Goal: Communication & Community: Ask a question

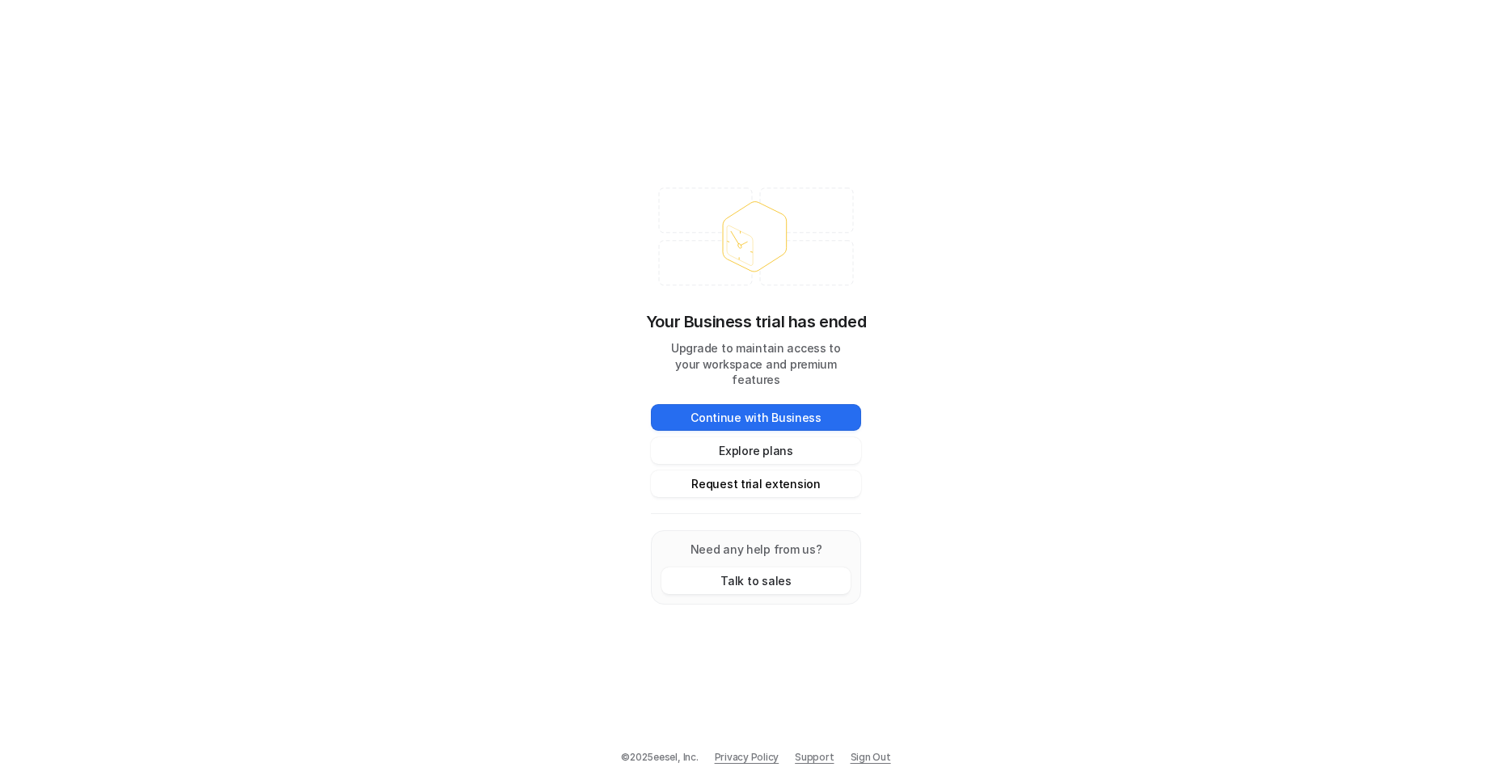
click at [765, 474] on button "Request trial extension" at bounding box center [756, 483] width 210 height 27
click at [747, 574] on button "Talk to sales" at bounding box center [756, 581] width 189 height 27
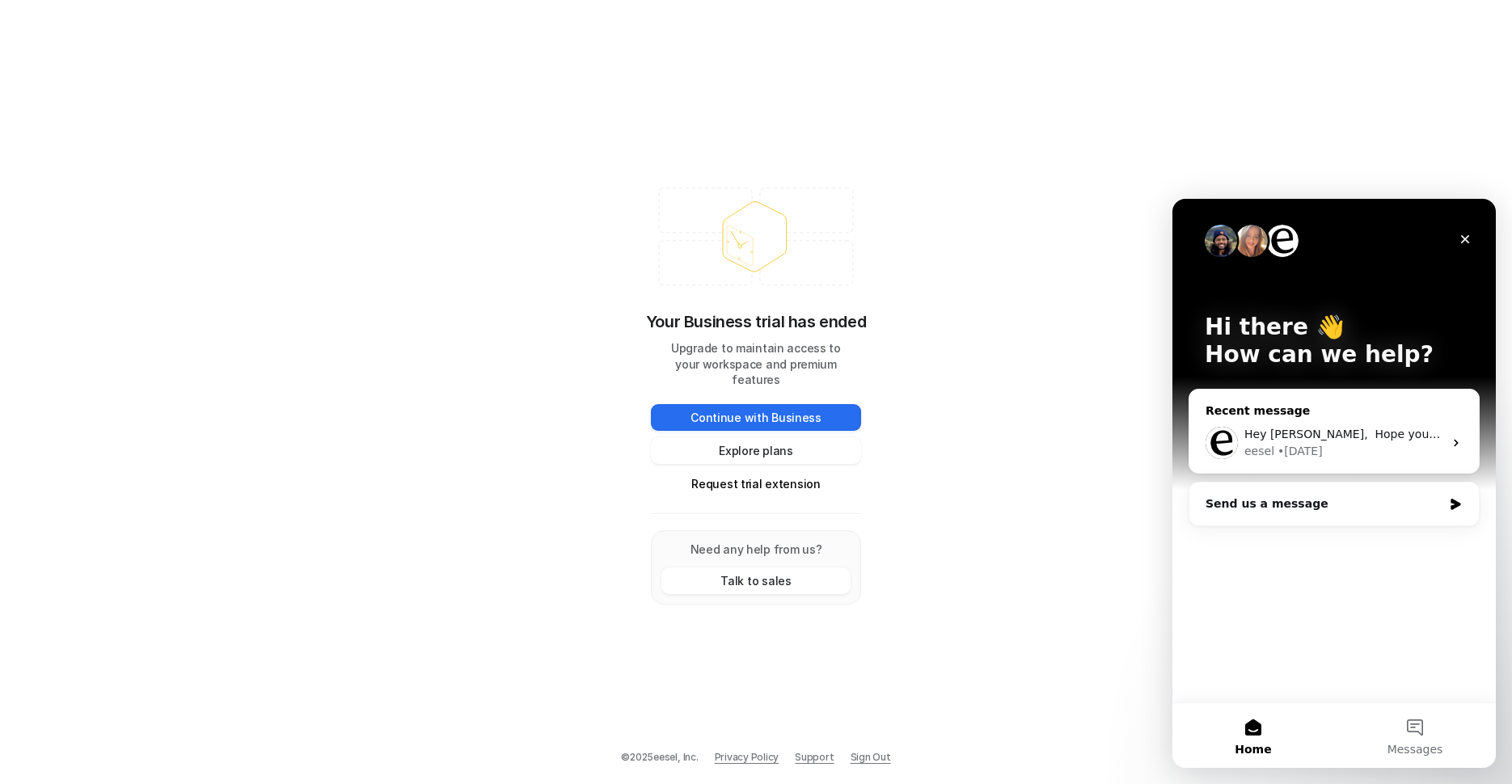
click at [1326, 448] on div "eesel • [DATE]" at bounding box center [1344, 451] width 199 height 17
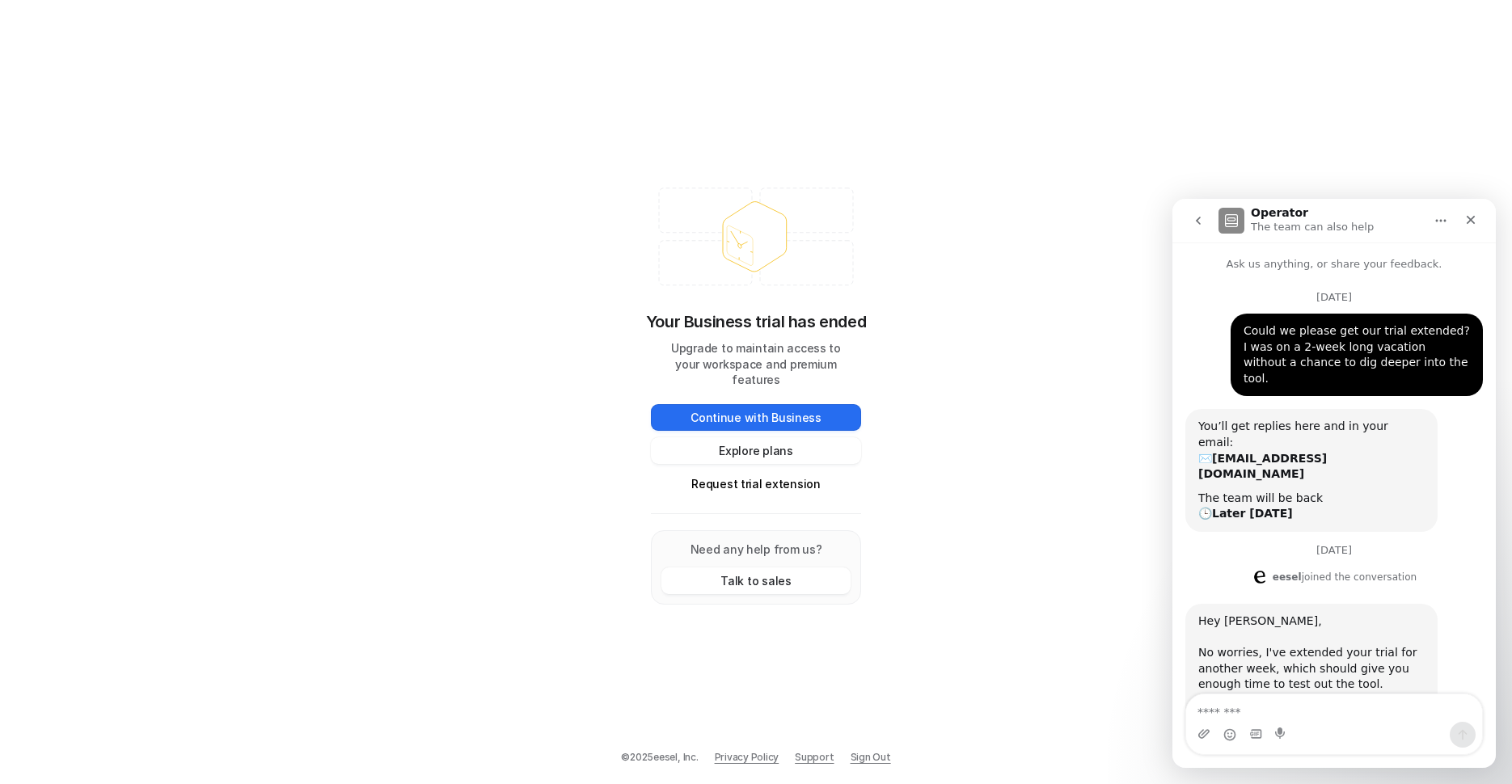
scroll to position [413, 0]
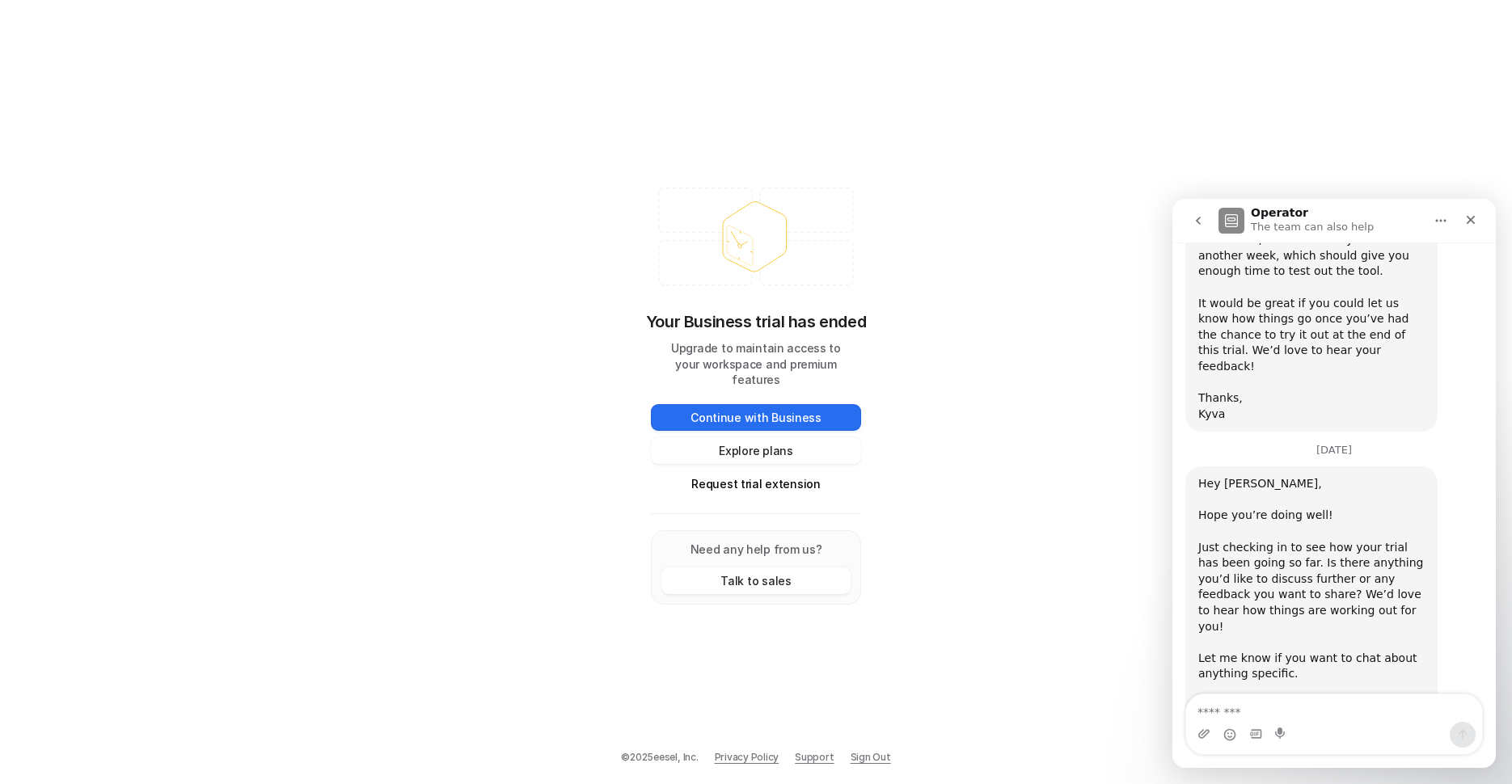
click at [1201, 219] on icon "go back" at bounding box center [1198, 220] width 13 height 13
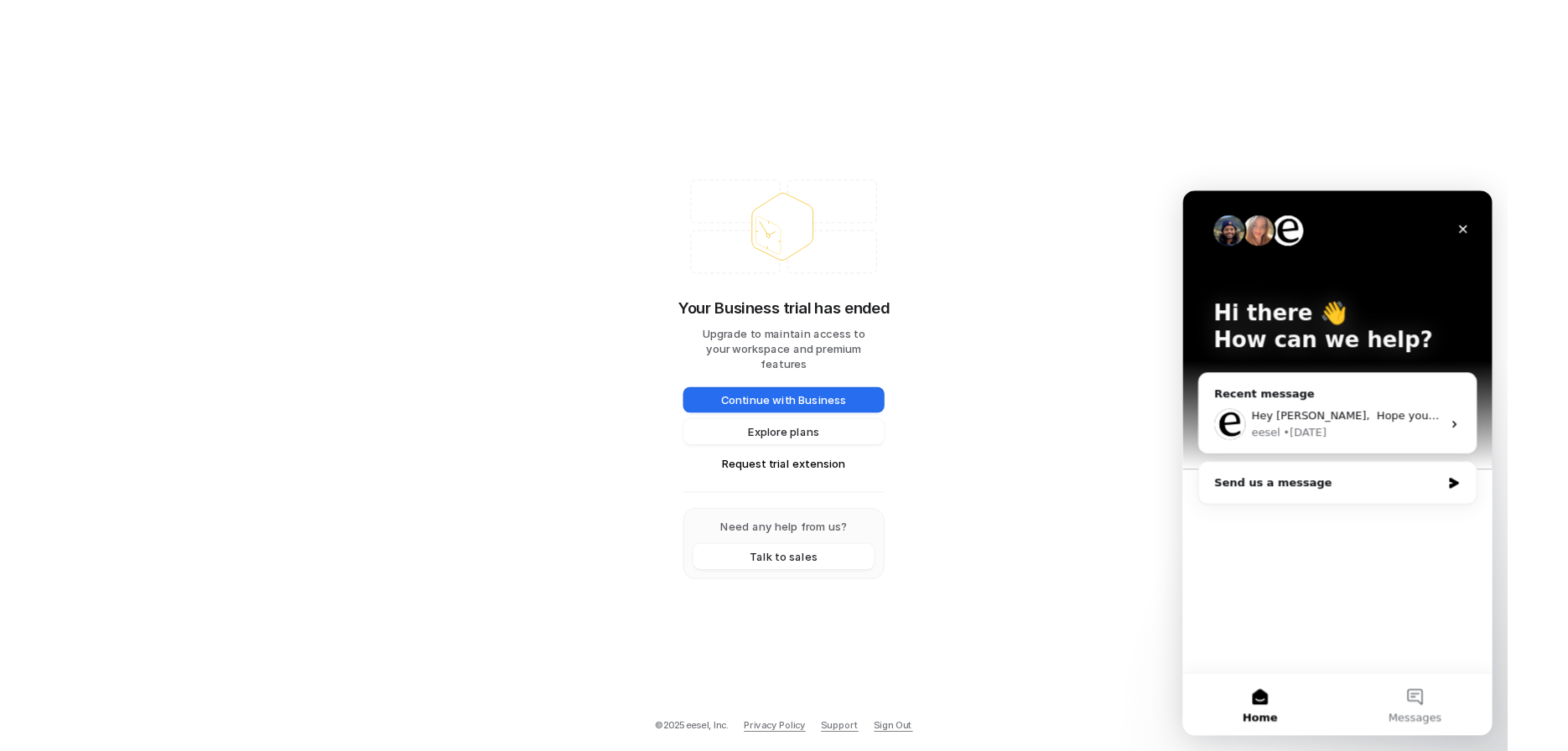
scroll to position [0, 0]
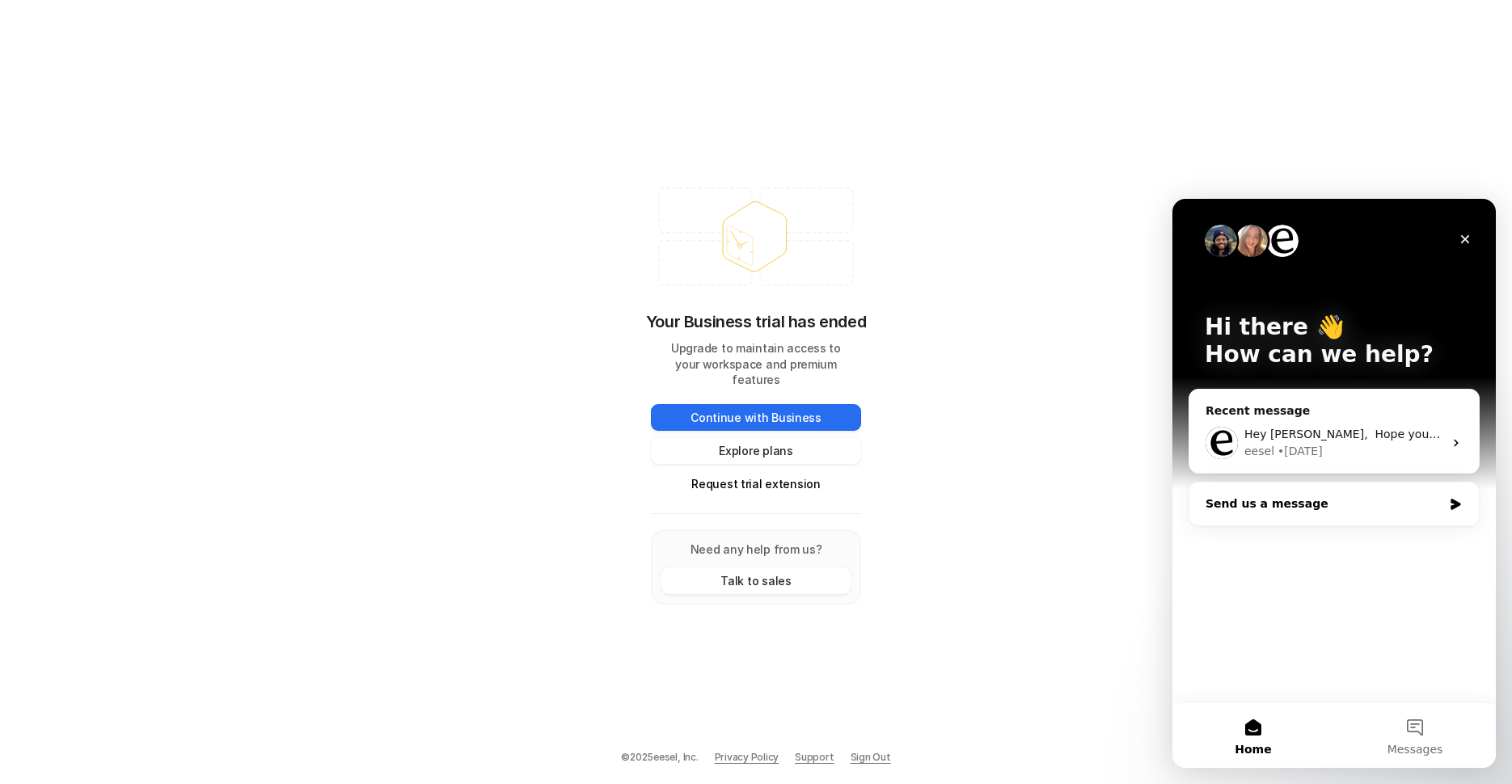
click at [1288, 516] on div "Send us a message" at bounding box center [1333, 504] width 289 height 42
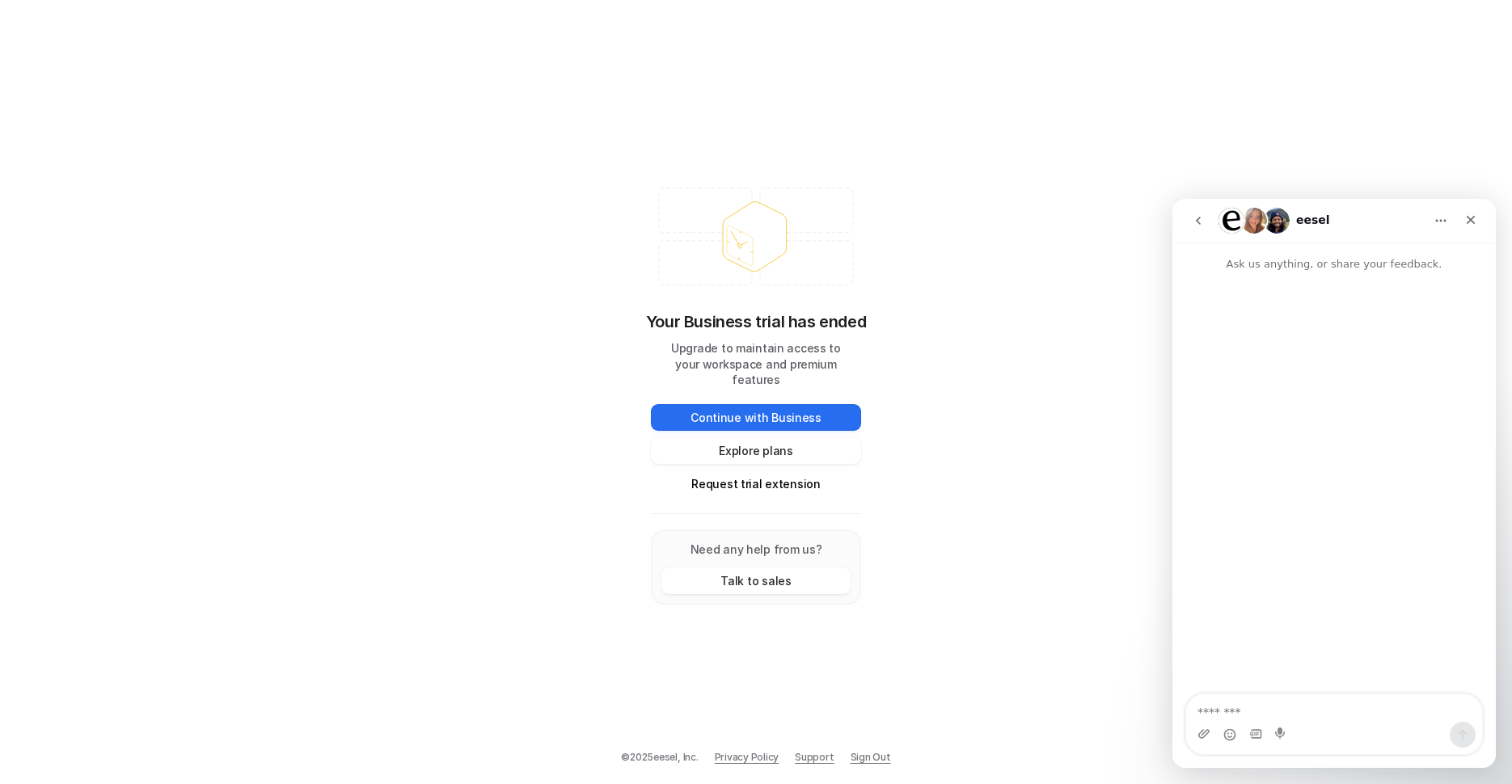
click at [1353, 715] on textarea "Message…" at bounding box center [1334, 708] width 296 height 27
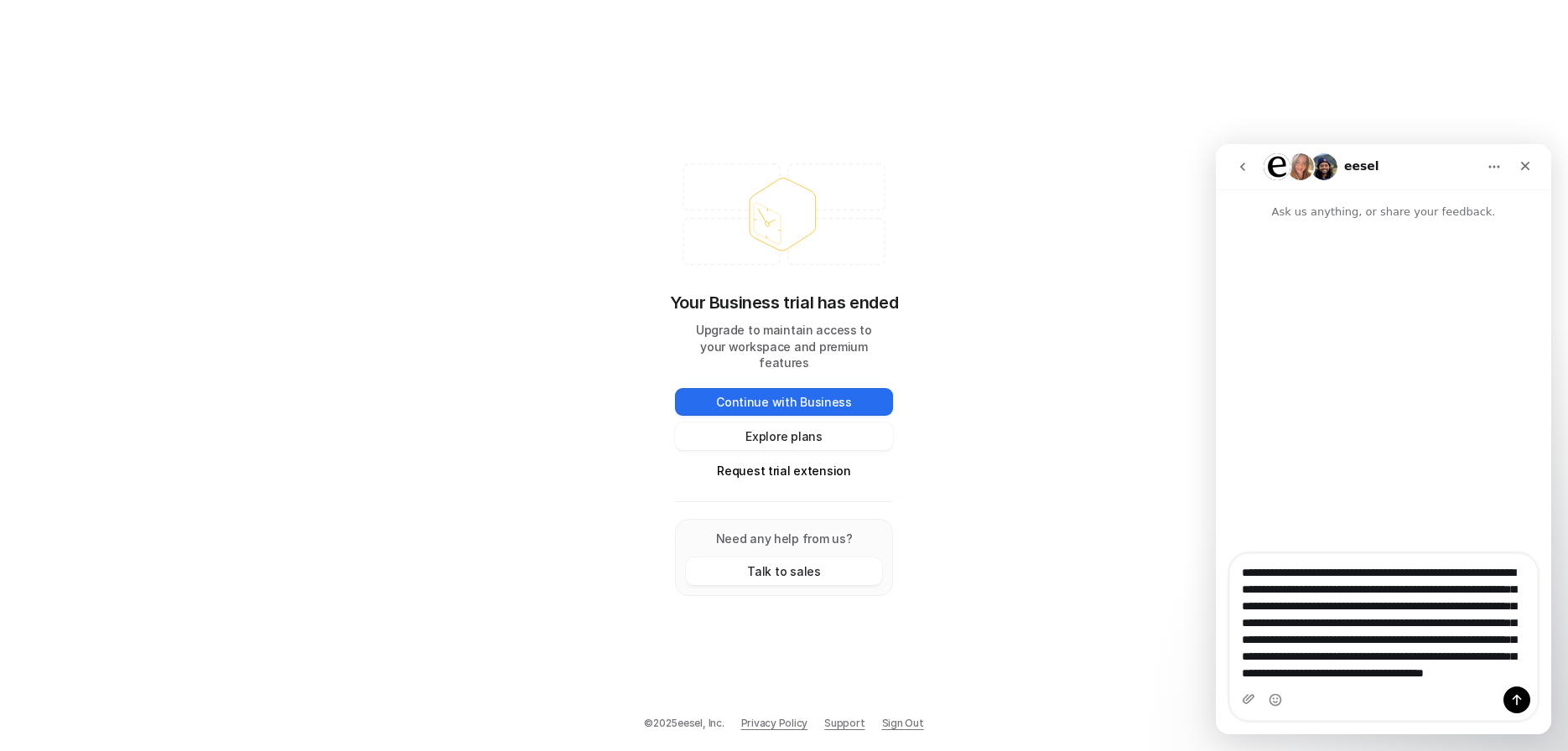
scroll to position [44, 0]
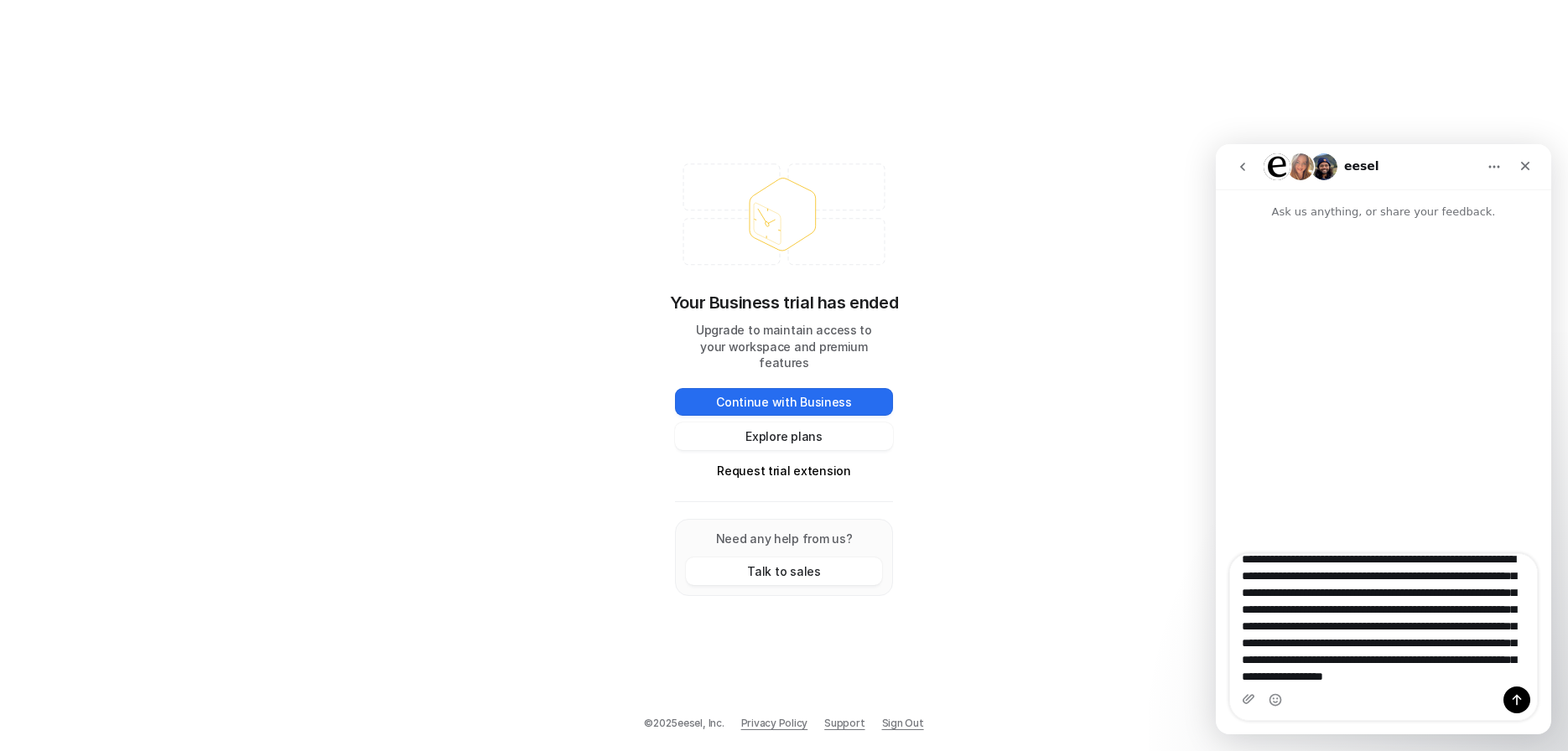
type textarea "**********"
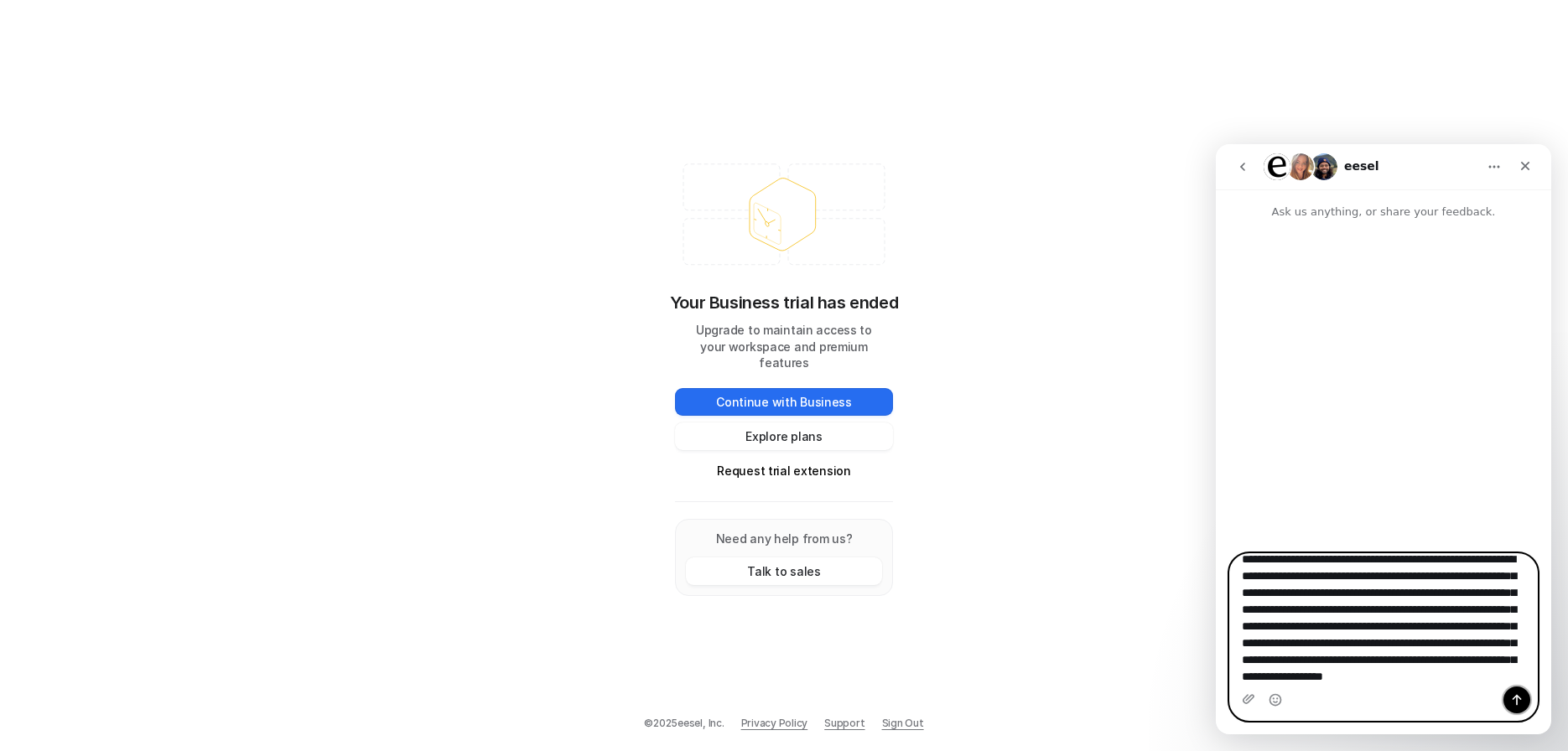
click at [1518, 701] on icon "Send a message…" at bounding box center [1517, 700] width 14 height 14
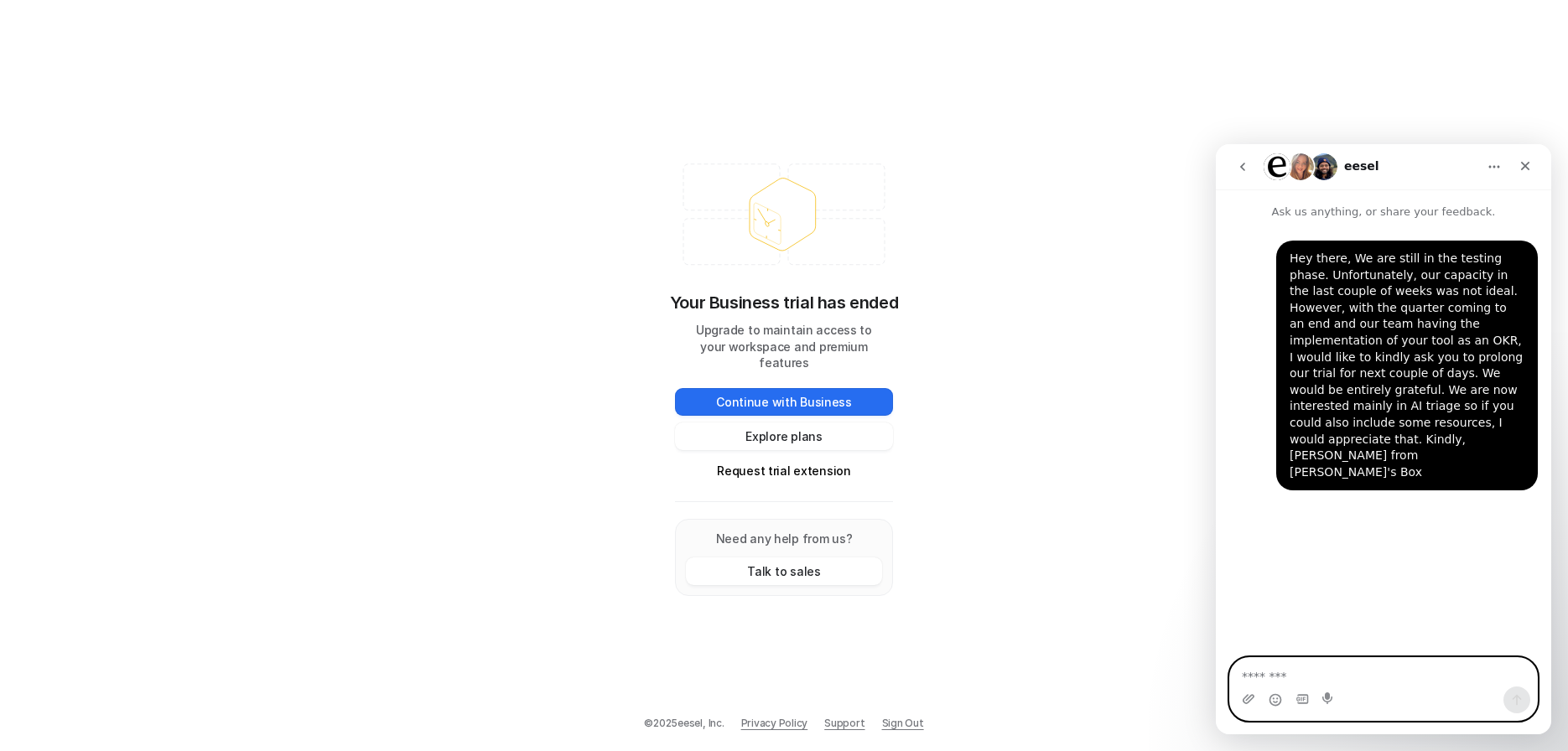
scroll to position [0, 0]
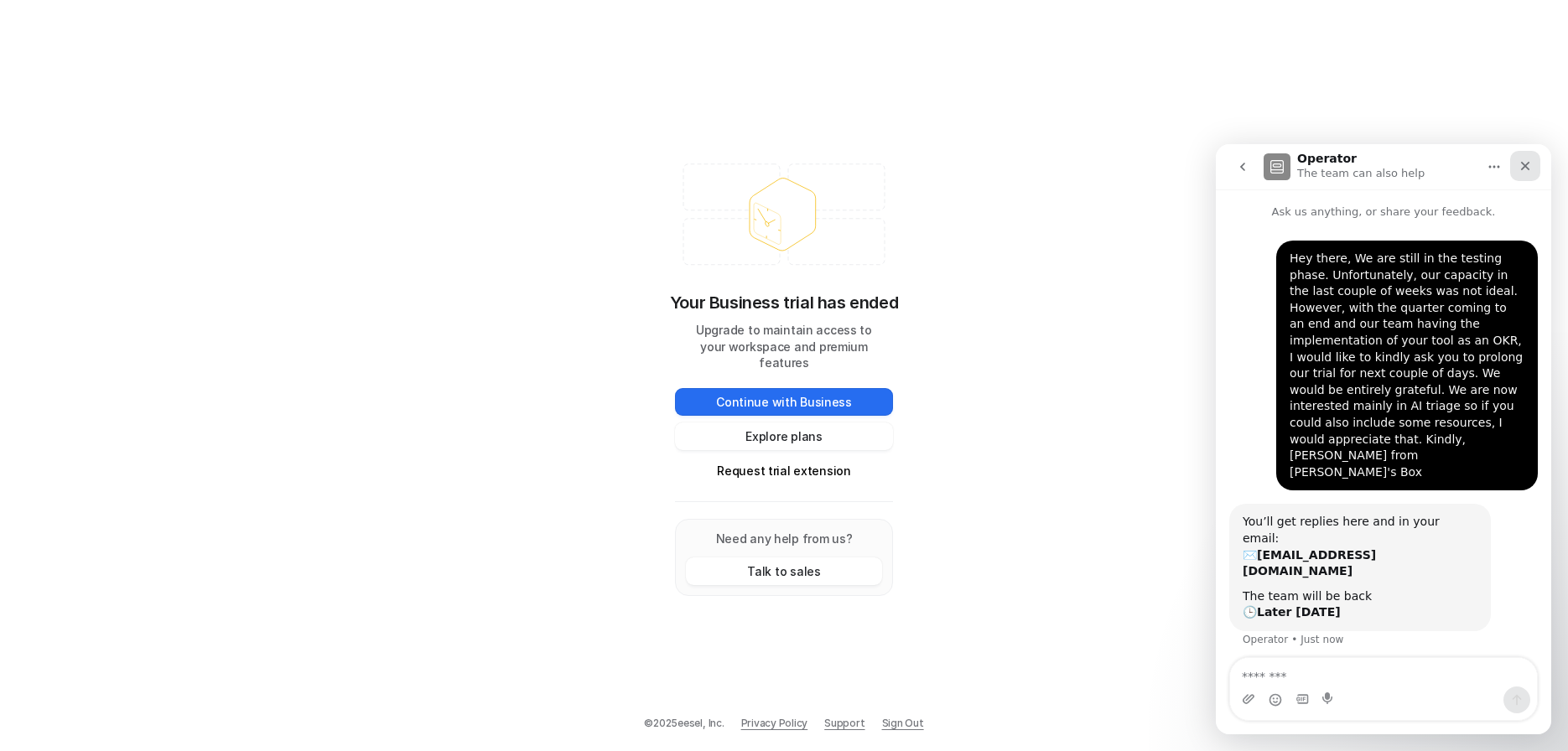
click at [1529, 167] on icon "Close" at bounding box center [1525, 166] width 14 height 14
